Goal: Task Accomplishment & Management: Manage account settings

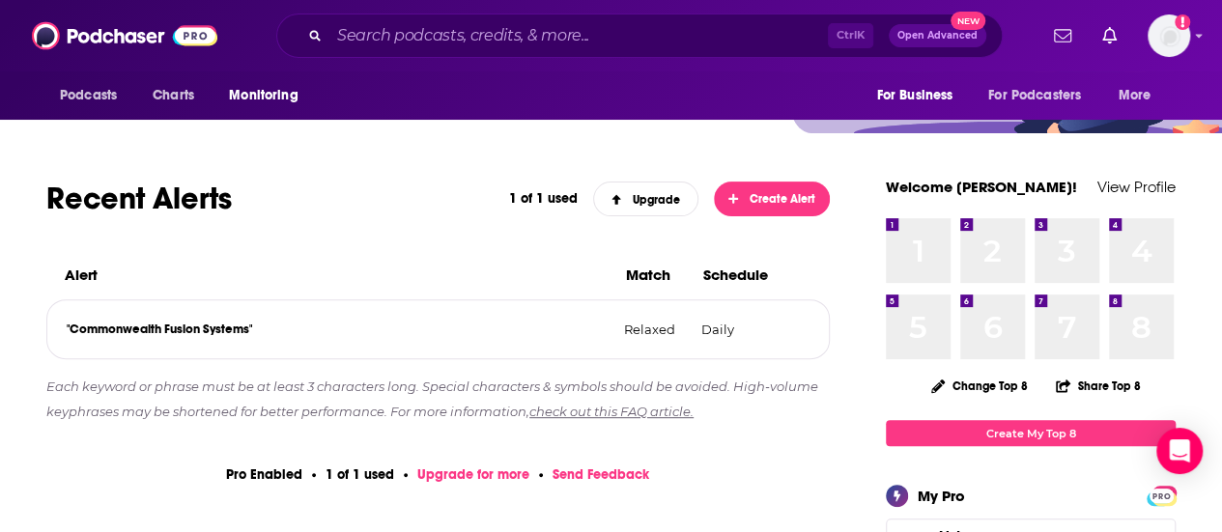
scroll to position [225, 0]
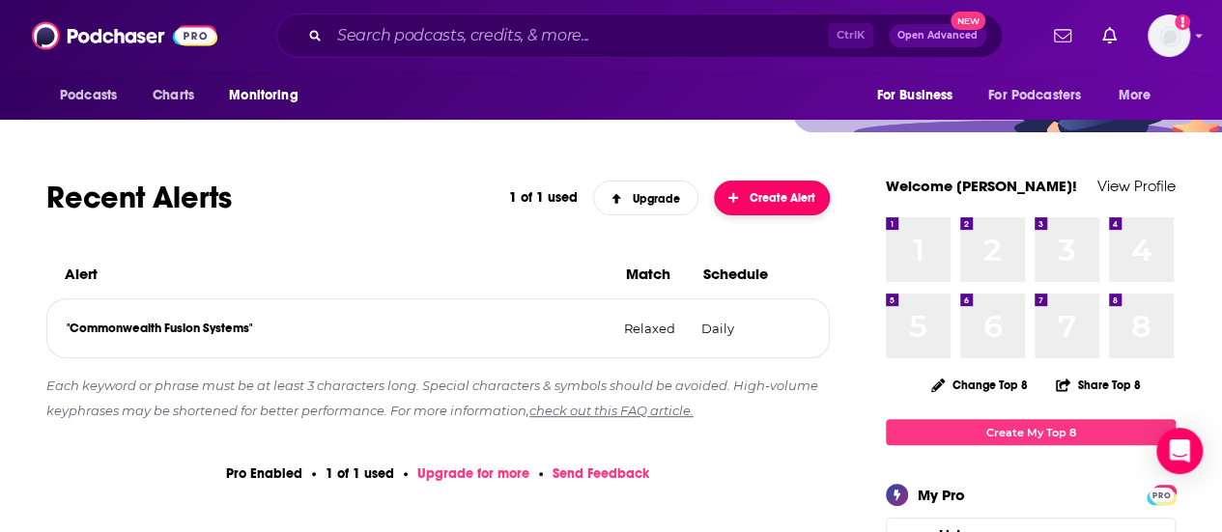
click at [781, 192] on span "Create Alert" at bounding box center [772, 198] width 88 height 14
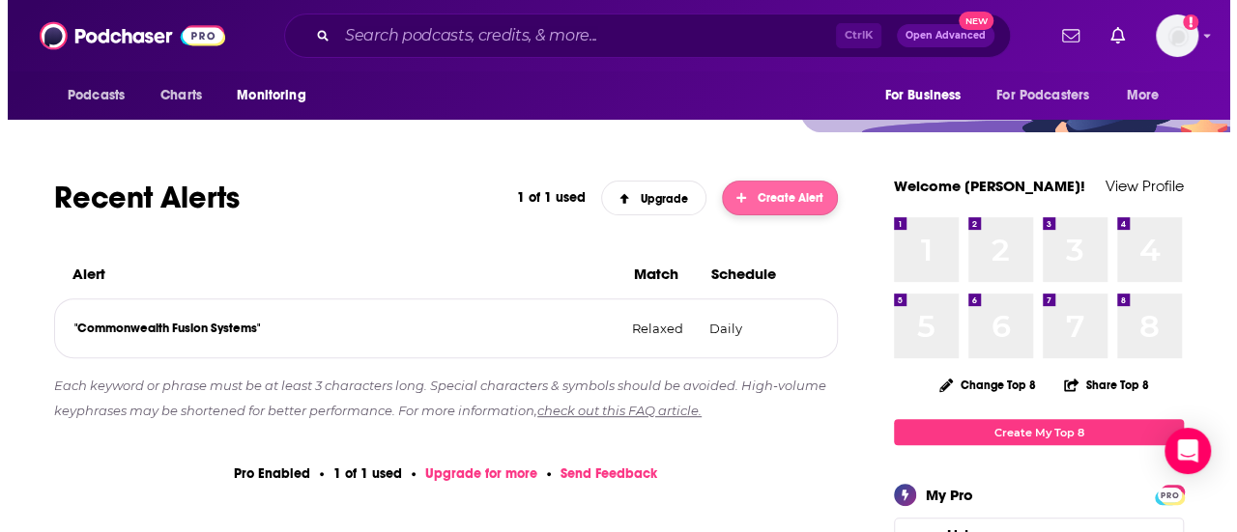
scroll to position [0, 0]
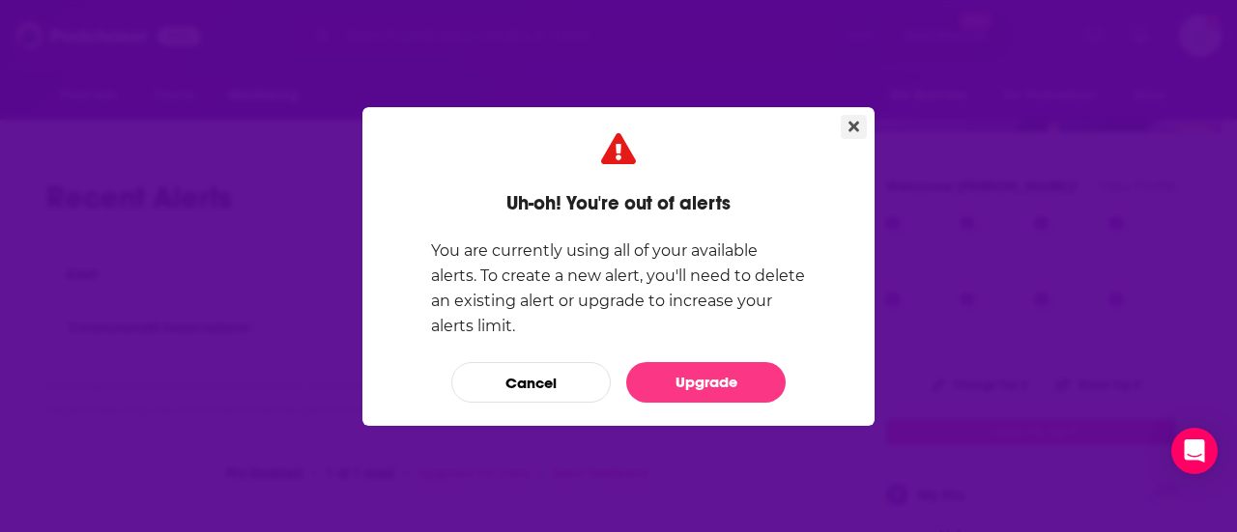
click at [848, 117] on button "Close" at bounding box center [853, 127] width 26 height 24
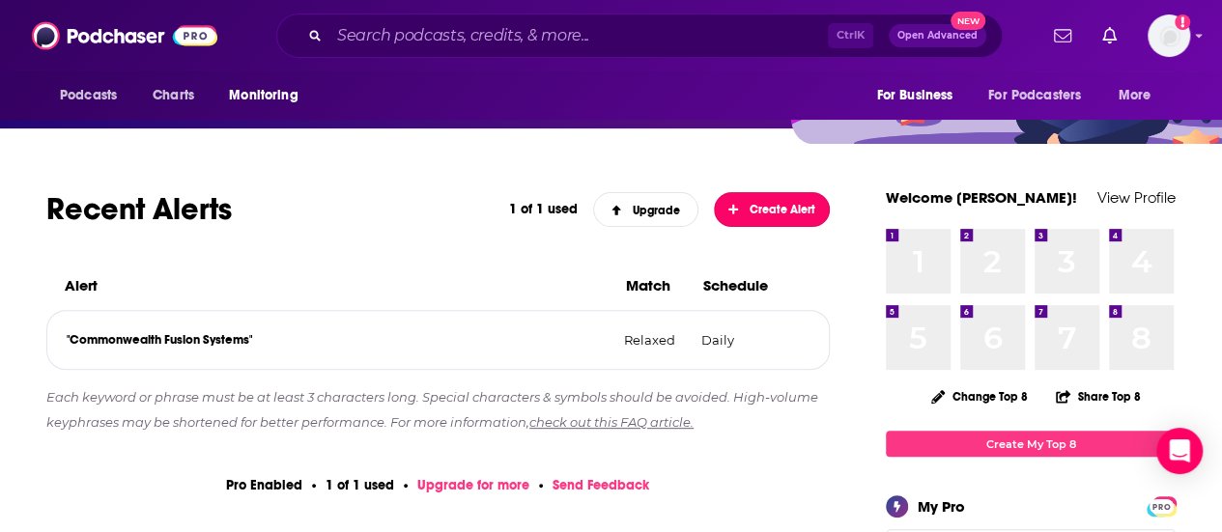
scroll to position [214, 0]
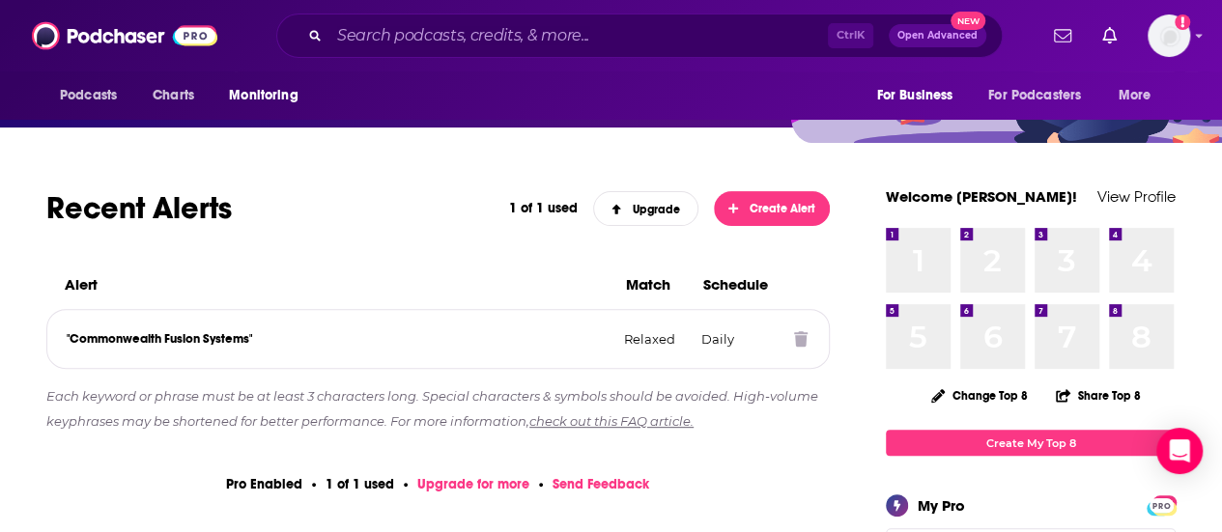
click at [800, 337] on icon at bounding box center [801, 338] width 14 height 15
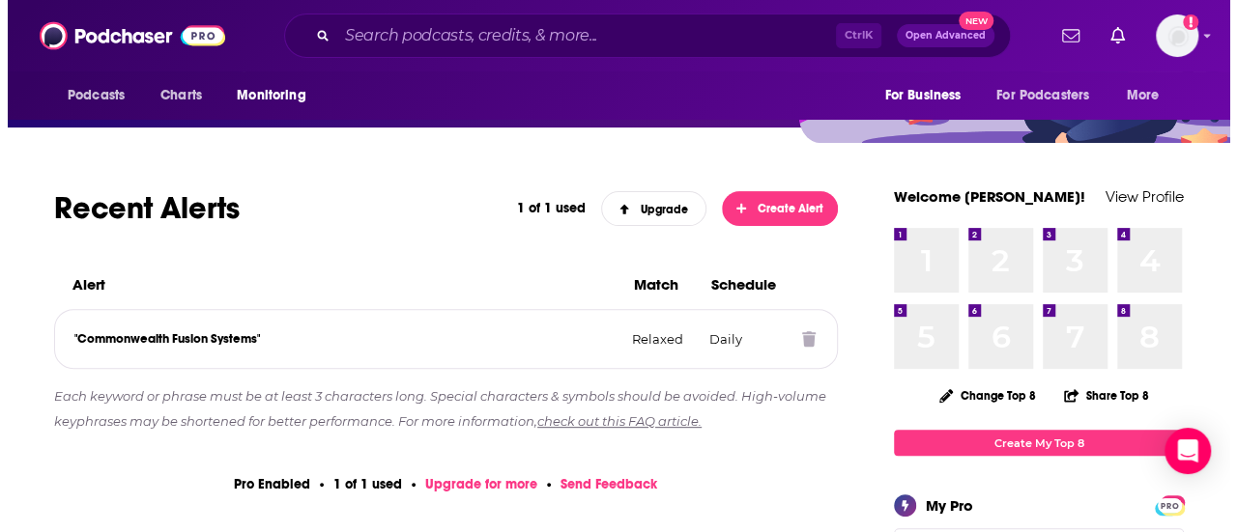
scroll to position [0, 0]
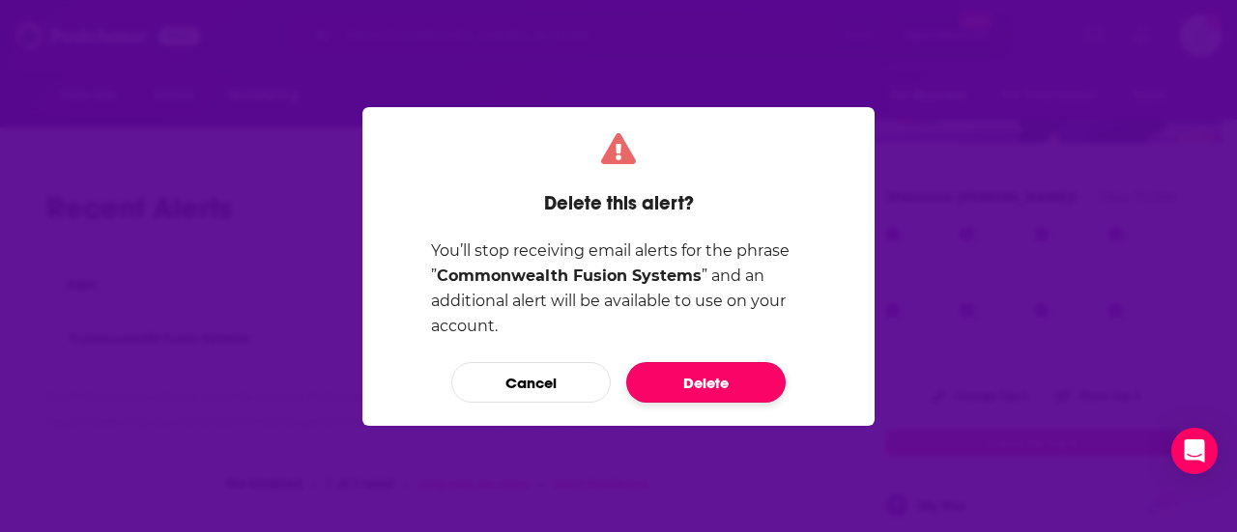
click at [738, 382] on button "Delete" at bounding box center [705, 382] width 159 height 41
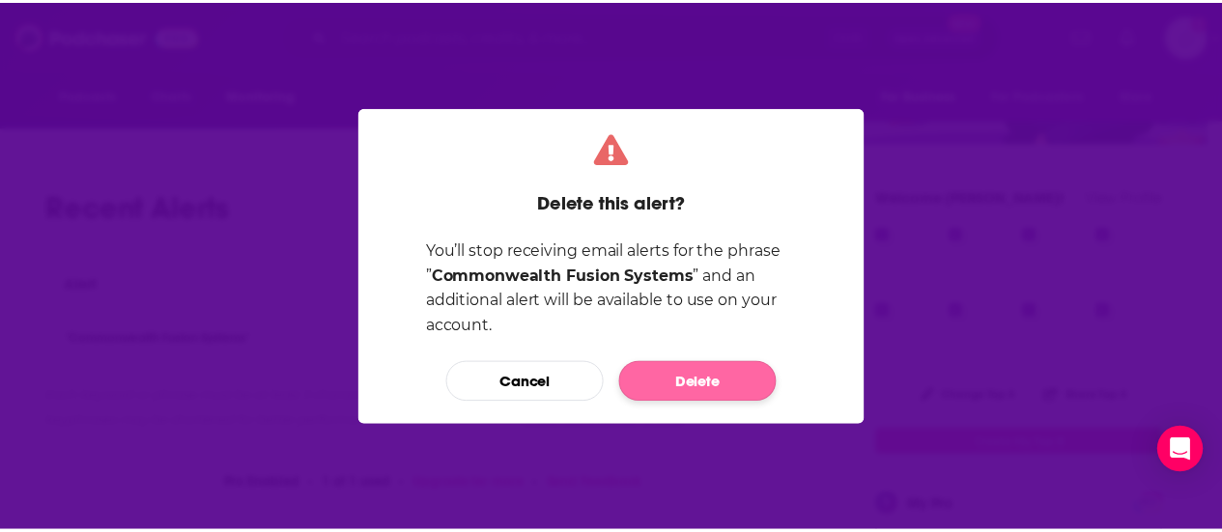
scroll to position [214, 0]
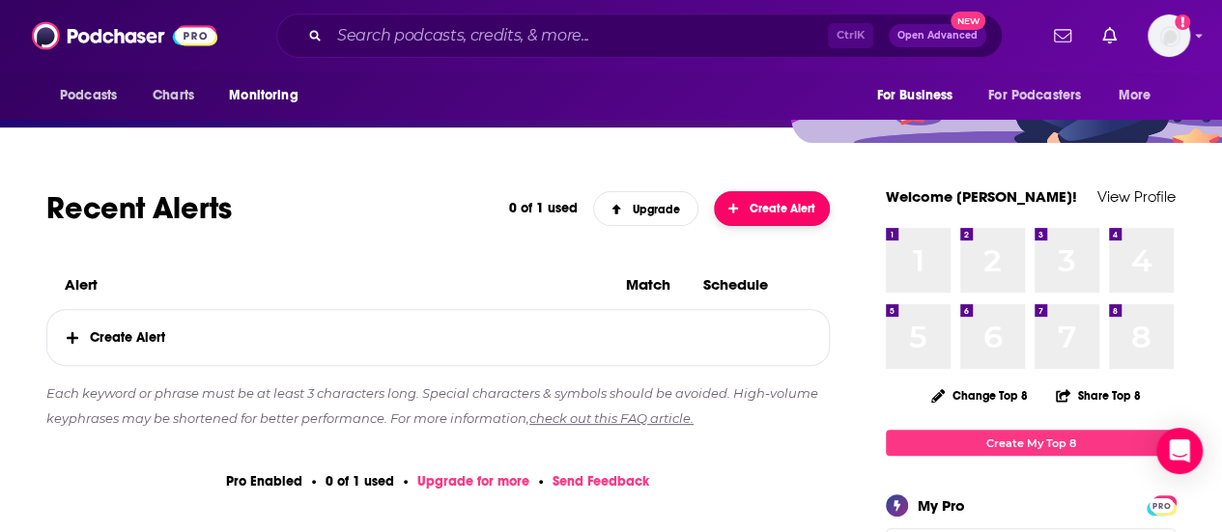
click at [787, 204] on span "Create Alert" at bounding box center [772, 209] width 88 height 14
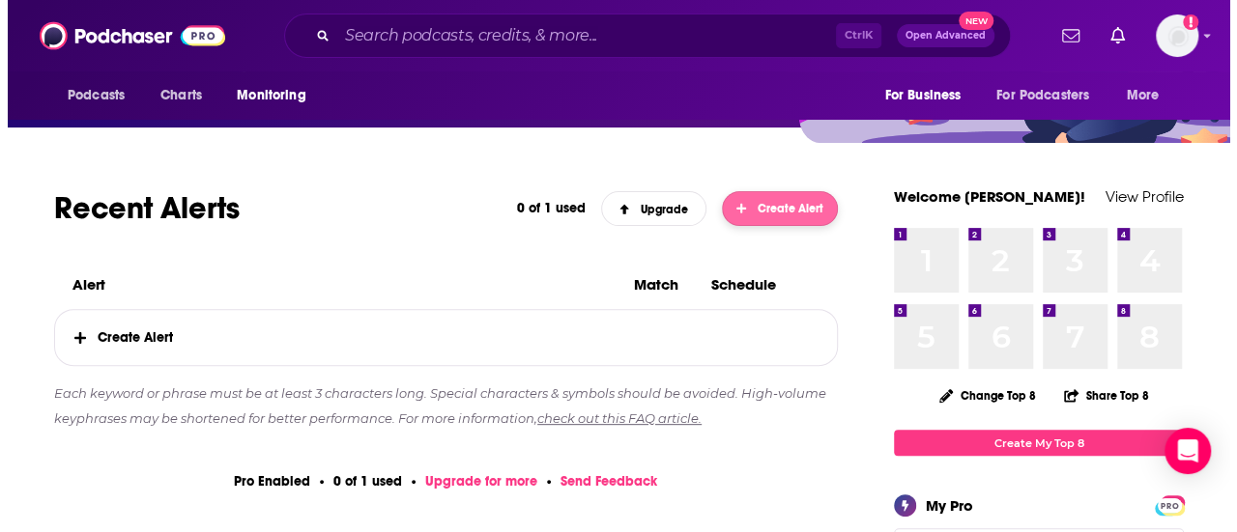
scroll to position [0, 0]
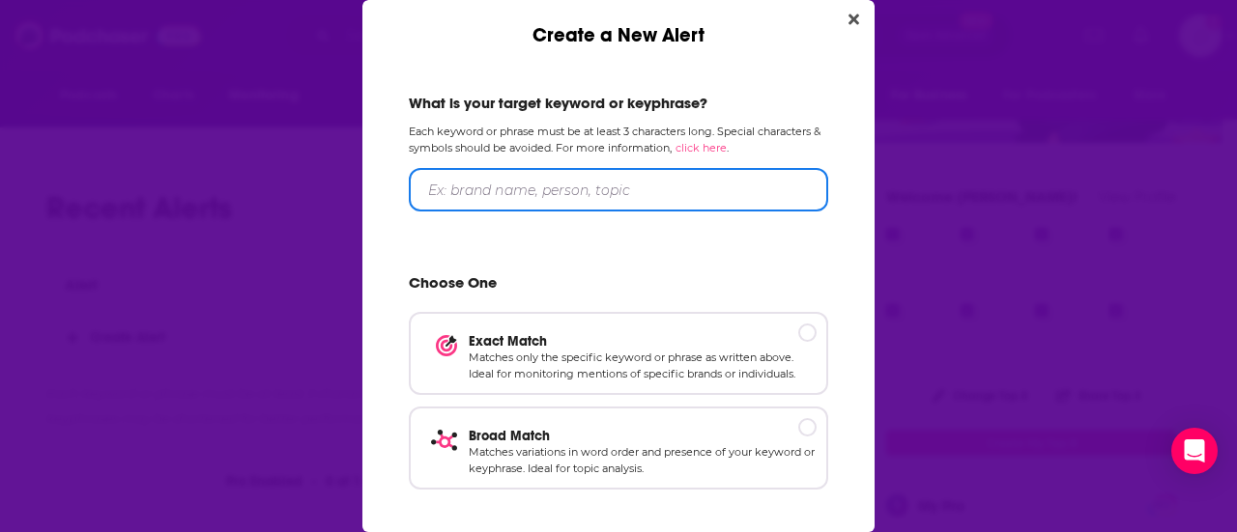
click at [551, 196] on input "Create a New Alert" at bounding box center [618, 189] width 419 height 43
type input "B"
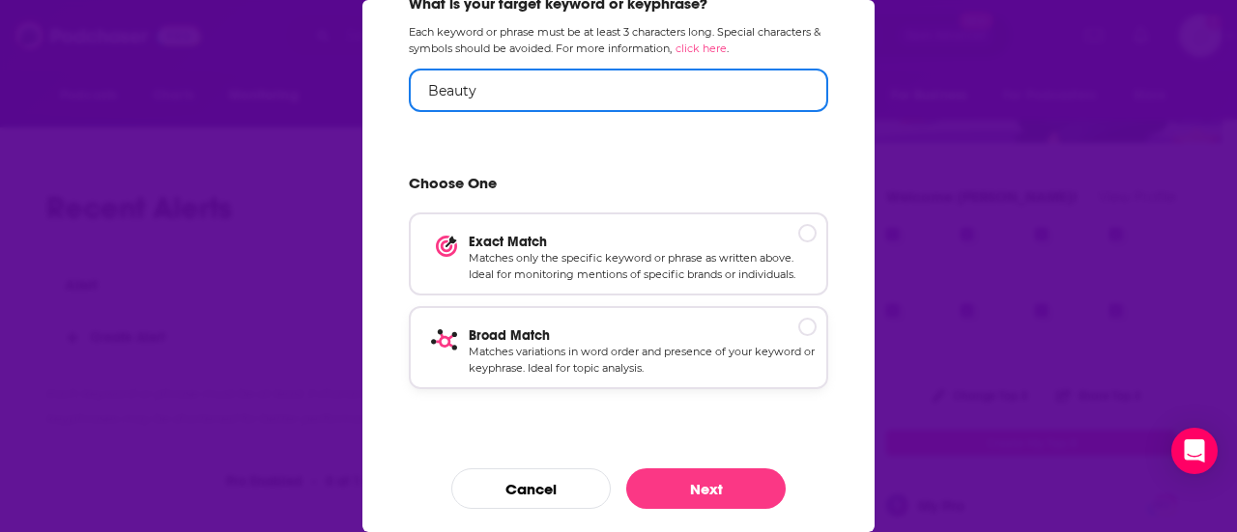
type input "Beauty"
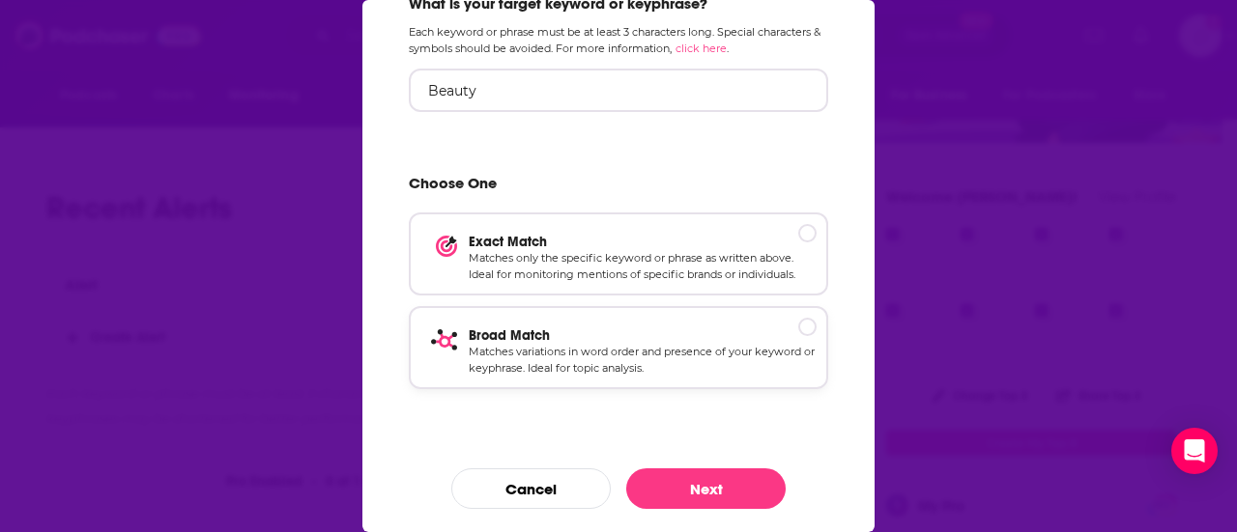
click at [649, 349] on p "Matches variations in word order and presence of your keyword or keyphrase. Ide…" at bounding box center [643, 361] width 348 height 34
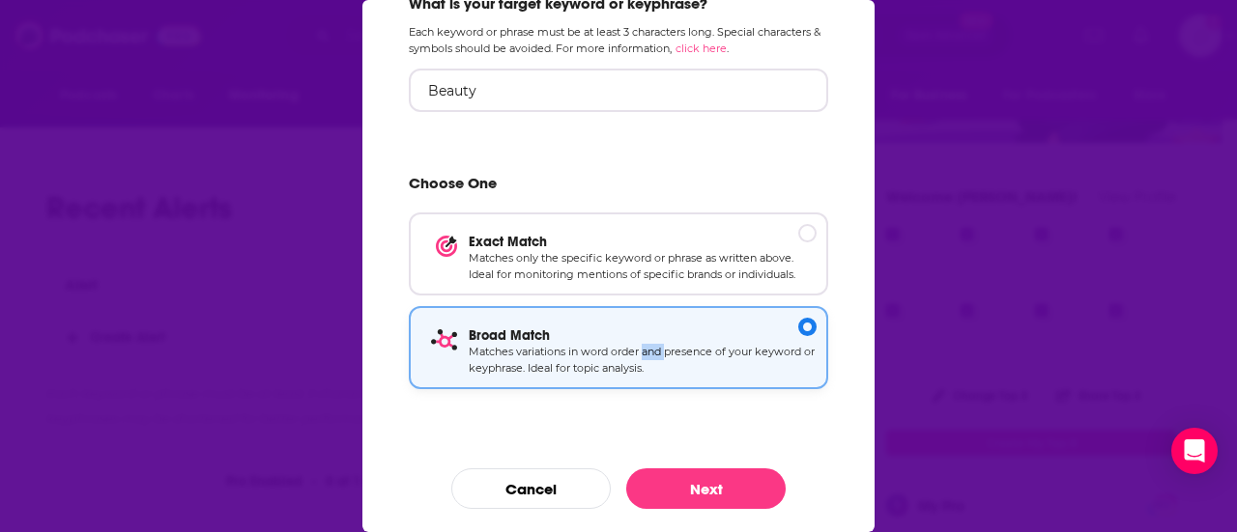
click at [649, 349] on p "Matches variations in word order and presence of your keyword or keyphrase. Ide…" at bounding box center [643, 361] width 348 height 34
click at [707, 482] on button "Next" at bounding box center [705, 489] width 159 height 41
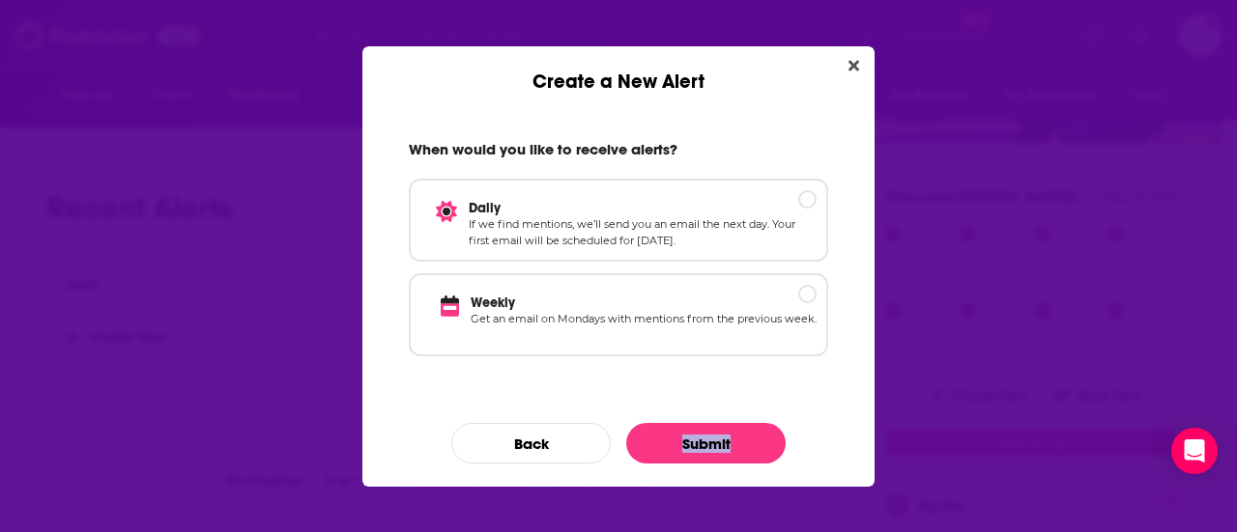
scroll to position [0, 0]
click at [707, 482] on div "When would you like to receive alerts? Daily If we find mentions, we’ll send yo…" at bounding box center [618, 290] width 512 height 393
click at [777, 195] on div "Daily If we find mentions, we’ll send you an email the next day. Your first ema…" at bounding box center [618, 219] width 419 height 83
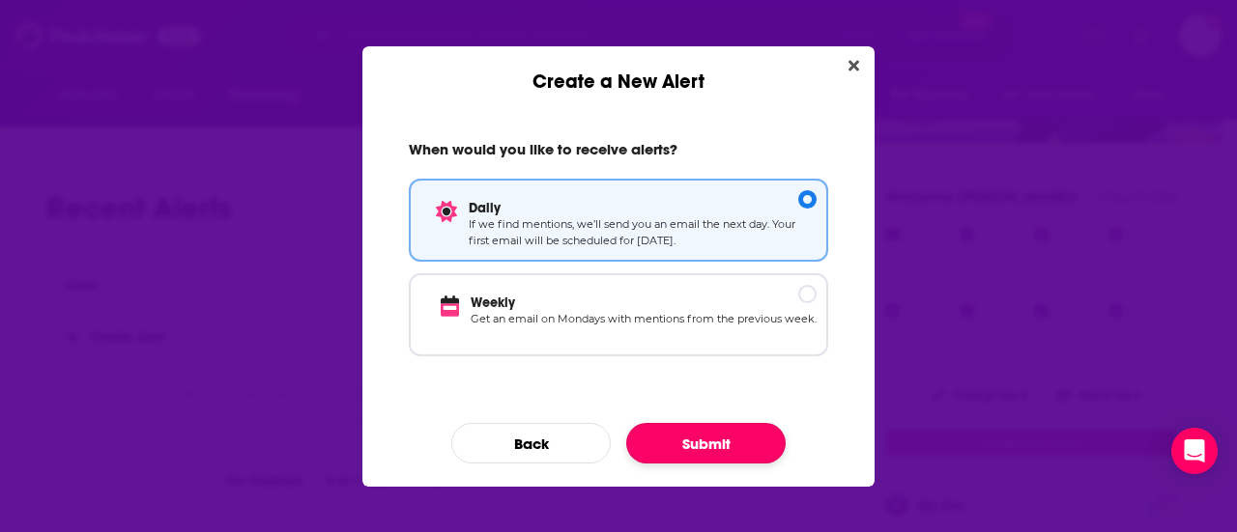
click at [744, 431] on button "Submit" at bounding box center [705, 443] width 159 height 41
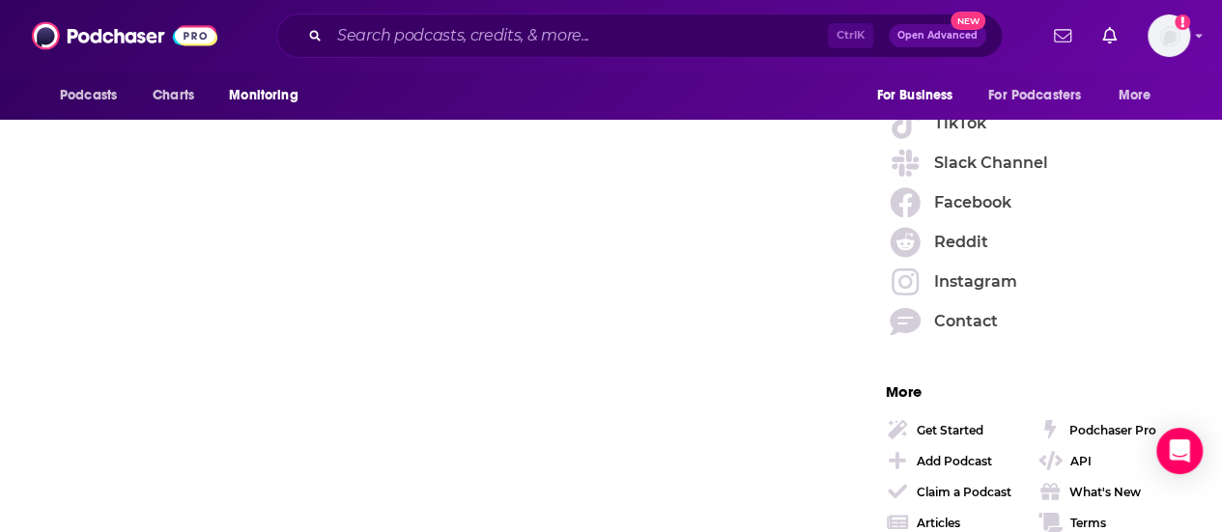
scroll to position [3194, 0]
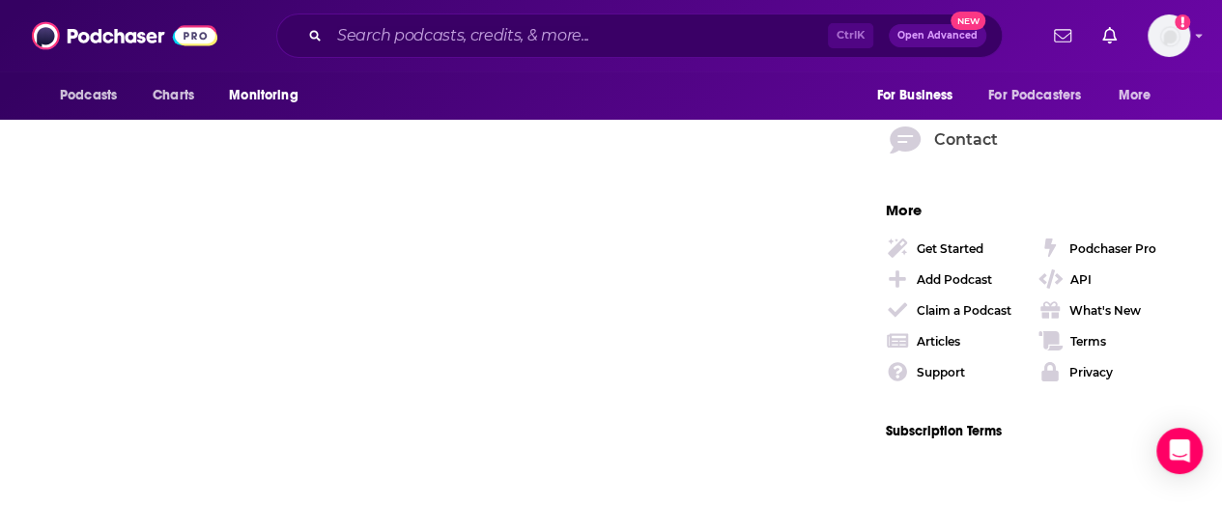
click at [937, 365] on div "Support" at bounding box center [941, 372] width 48 height 14
